Goal: Check status: Check status

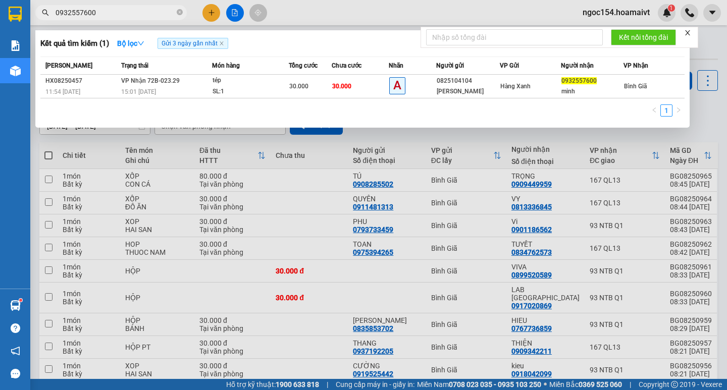
click at [104, 20] on span "0932557600" at bounding box center [110, 12] width 151 height 15
click at [107, 17] on input "0932557600" at bounding box center [115, 12] width 119 height 11
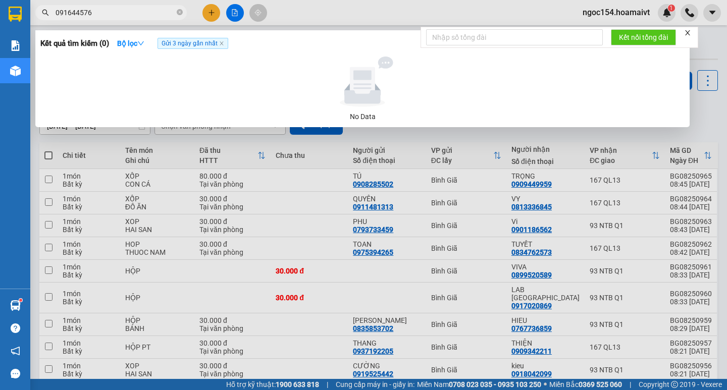
type input "0916445768"
click at [129, 11] on input "0916445768" at bounding box center [115, 12] width 119 height 11
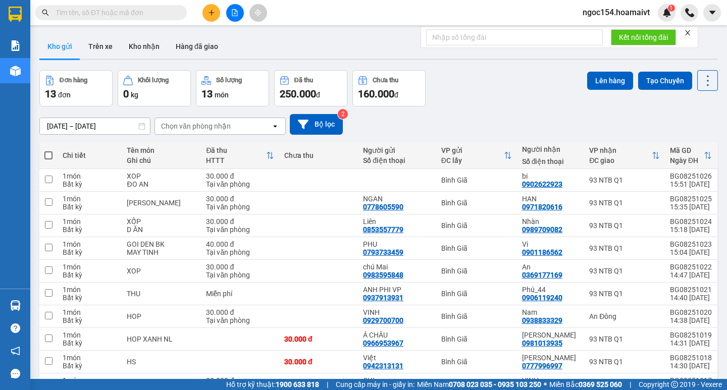
click at [94, 19] on span at bounding box center [110, 12] width 151 height 15
click at [92, 15] on input "text" at bounding box center [115, 12] width 119 height 11
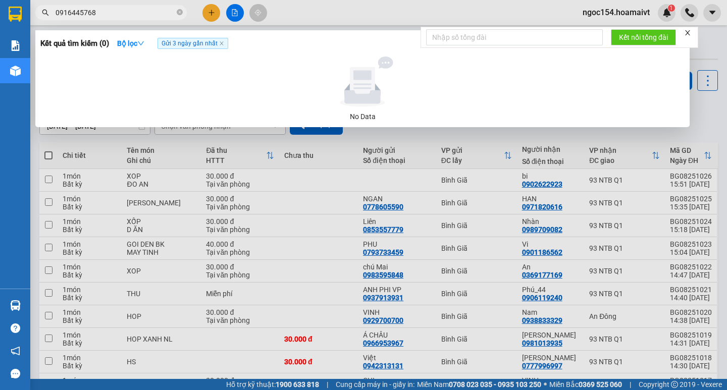
click at [95, 14] on input "0916445768" at bounding box center [115, 12] width 119 height 11
type input "0916445768"
